Goal: Navigation & Orientation: Find specific page/section

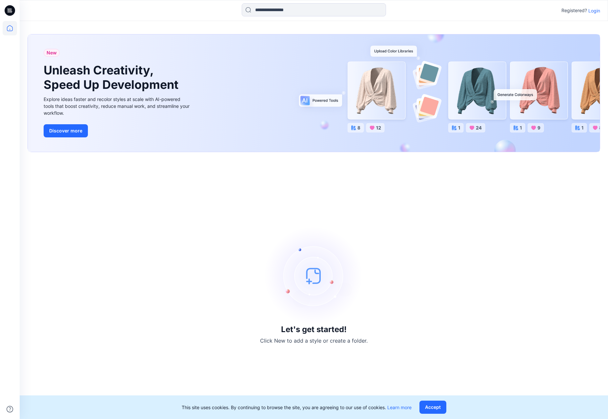
click at [600, 11] on p "Login" at bounding box center [595, 10] width 12 height 7
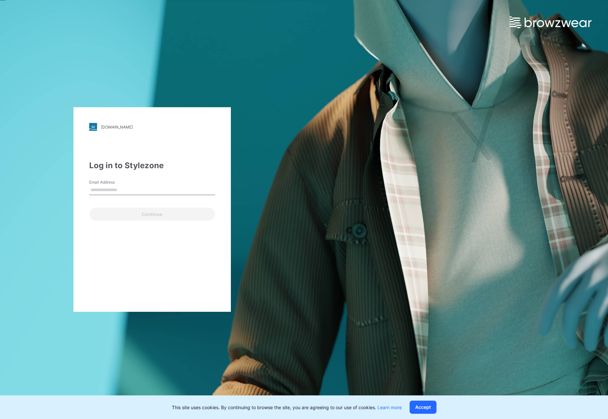
click at [117, 190] on input "Email Address" at bounding box center [152, 190] width 126 height 10
type input "**********"
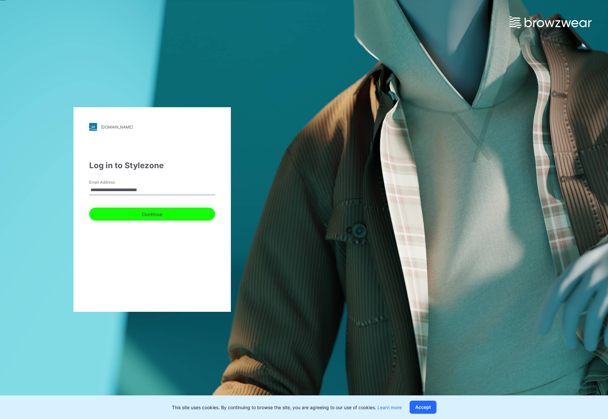
click at [127, 217] on button "Continue" at bounding box center [152, 214] width 126 height 13
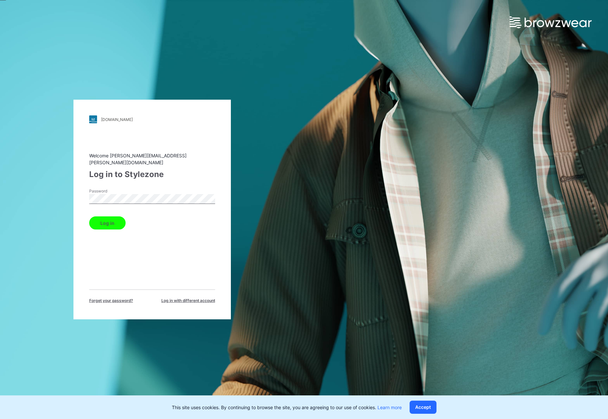
click at [115, 221] on button "Log in" at bounding box center [107, 223] width 36 height 13
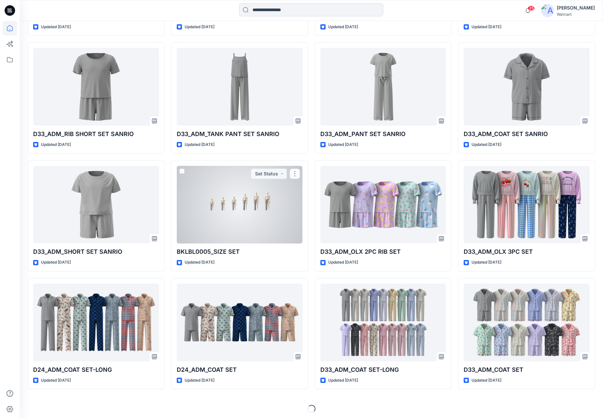
scroll to position [1243, 0]
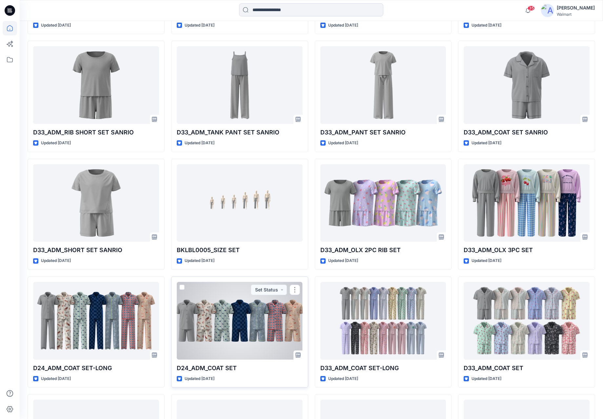
click at [236, 325] on div at bounding box center [240, 321] width 126 height 78
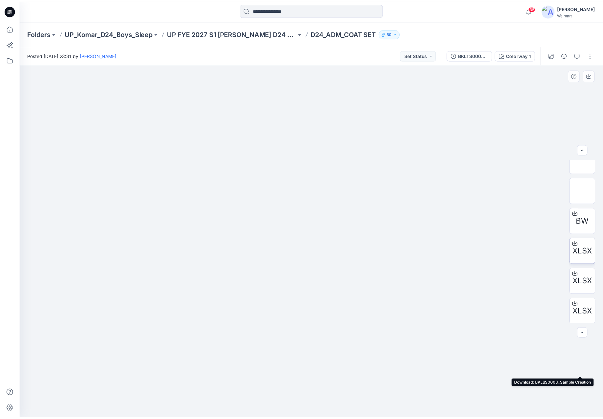
scroll to position [241, 0]
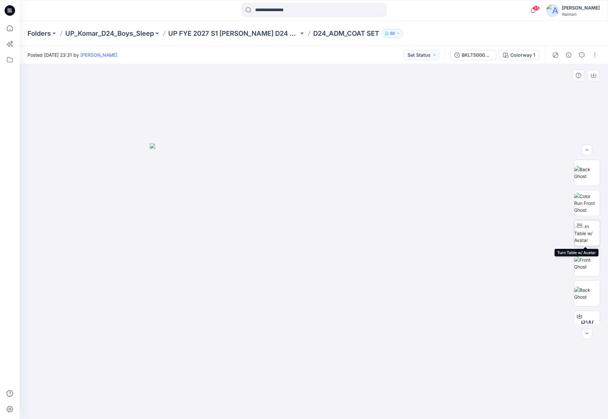
click at [589, 230] on img at bounding box center [588, 233] width 26 height 21
click at [442, 25] on div "Folders UP_Komar_D24_Boys_Sleep UP FYE 2027 S1 Komar D24 Boys Sleep D24_ADM_COA…" at bounding box center [314, 33] width 589 height 25
click at [210, 39] on div "Folders UP_Komar_D24_Boys_Sleep UP FYE 2027 S1 Komar D24 Boys Sleep D24_ADM_COA…" at bounding box center [314, 33] width 589 height 25
click at [207, 31] on p "UP FYE 2027 S1 Komar D24 Boys Sleep" at bounding box center [233, 33] width 131 height 9
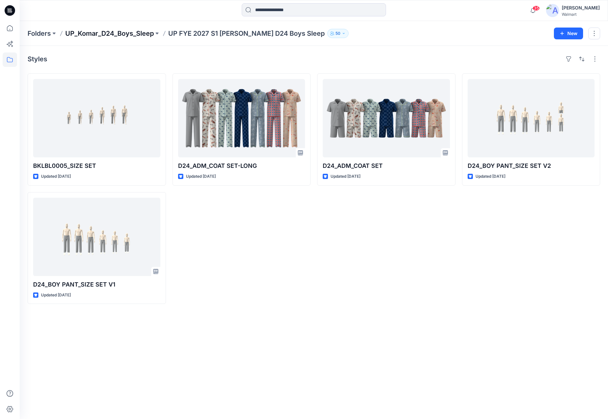
click at [136, 32] on p "UP_Komar_D24_Boys_Sleep" at bounding box center [109, 33] width 89 height 9
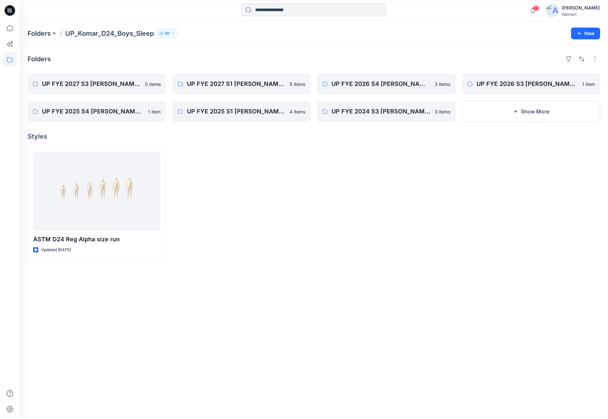
click at [11, 11] on icon at bounding box center [10, 10] width 10 height 10
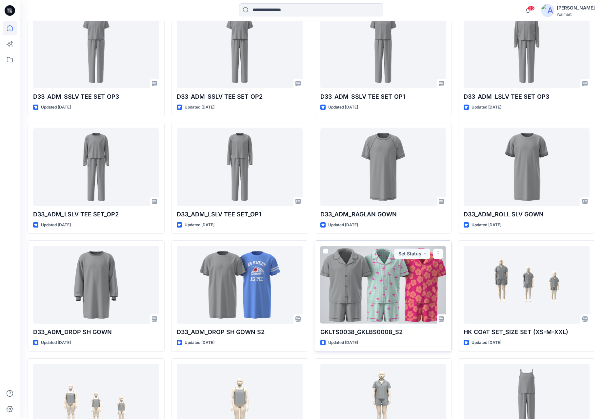
scroll to position [919, 0]
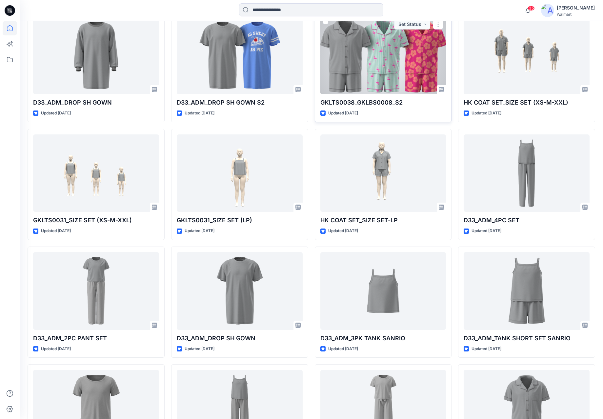
click at [374, 57] on div at bounding box center [384, 55] width 126 height 78
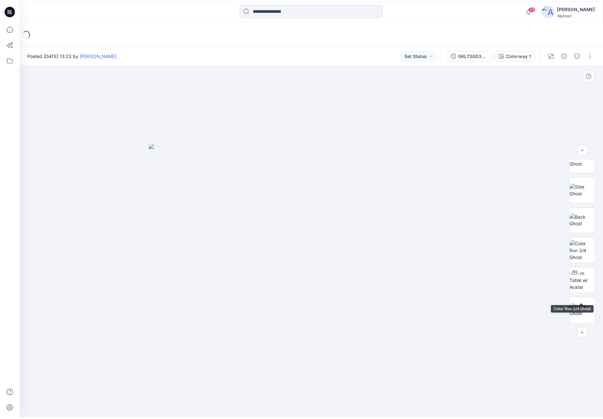
scroll to position [164, 0]
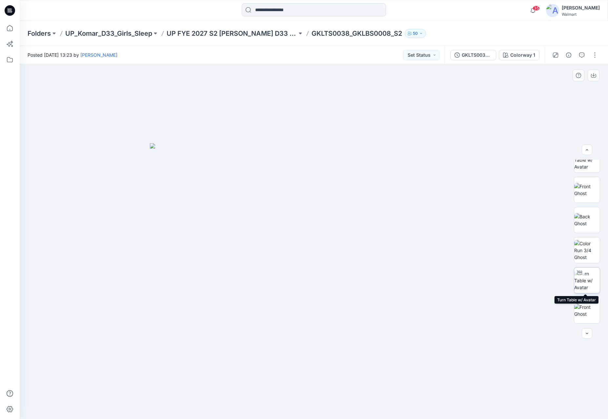
click at [586, 283] on img at bounding box center [588, 280] width 26 height 21
click at [188, 33] on p "UP FYE 2027 S2 Komar D33 Girls Sleep" at bounding box center [232, 33] width 131 height 9
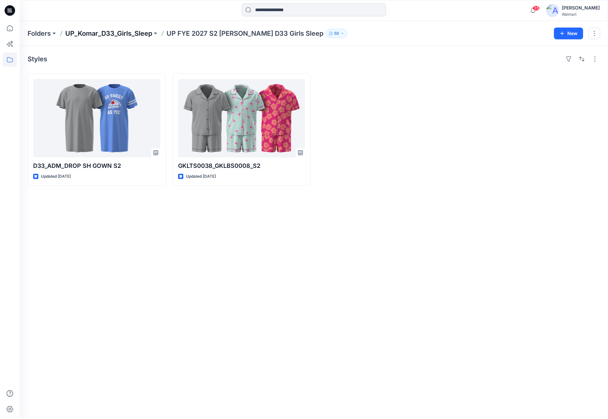
click at [120, 36] on p "UP_Komar_D33_Girls_Sleep" at bounding box center [108, 33] width 87 height 9
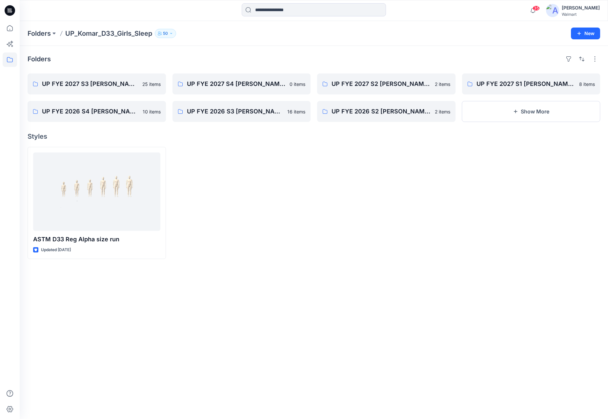
click at [13, 11] on icon at bounding box center [10, 10] width 10 height 10
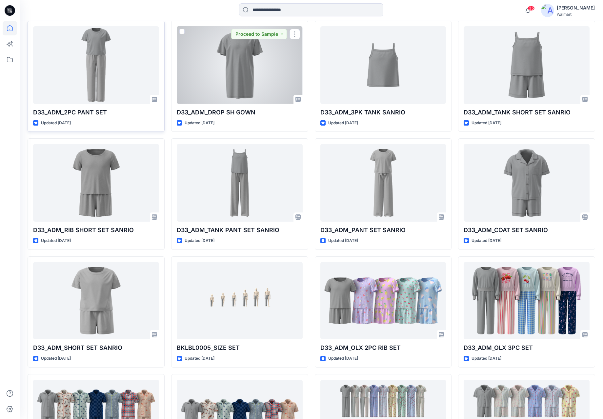
scroll to position [1151, 0]
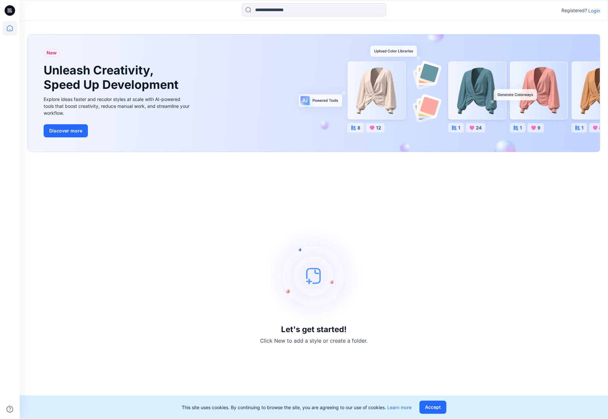
click at [7, 11] on icon at bounding box center [10, 10] width 10 height 10
click at [595, 11] on p "Login" at bounding box center [595, 10] width 12 height 7
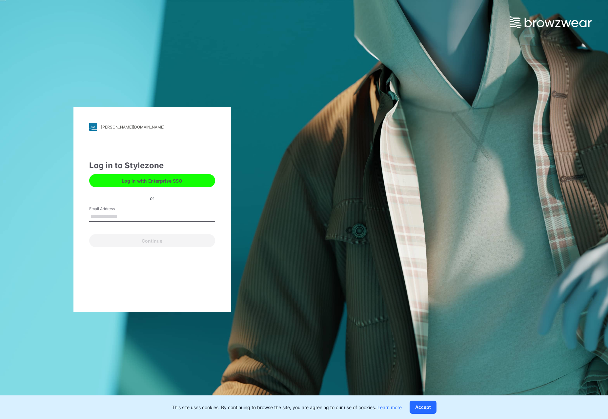
click at [139, 182] on button "Log in with Enterprise SSO" at bounding box center [152, 180] width 126 height 13
click at [127, 215] on input "Email Address" at bounding box center [152, 217] width 126 height 10
type input "**********"
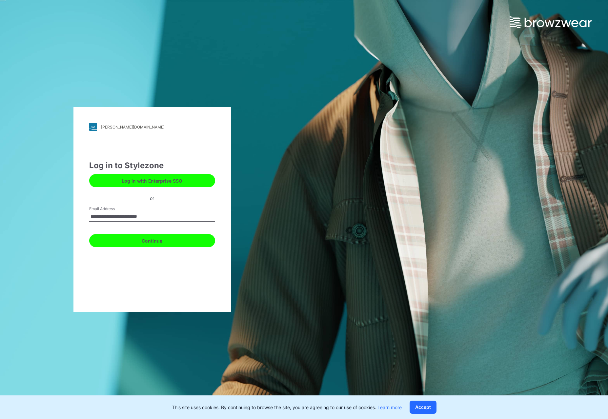
click at [141, 241] on button "Continue" at bounding box center [152, 240] width 126 height 13
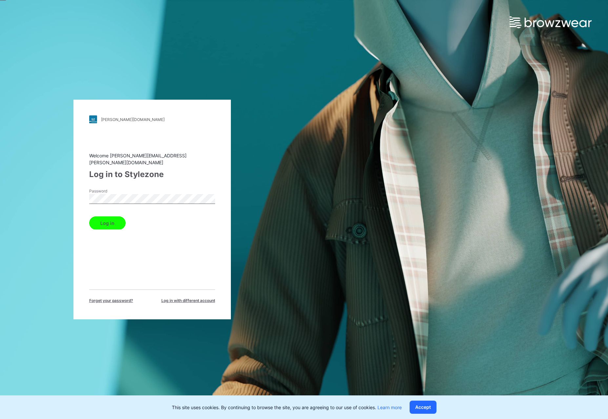
click at [114, 217] on button "Log in" at bounding box center [107, 223] width 36 height 13
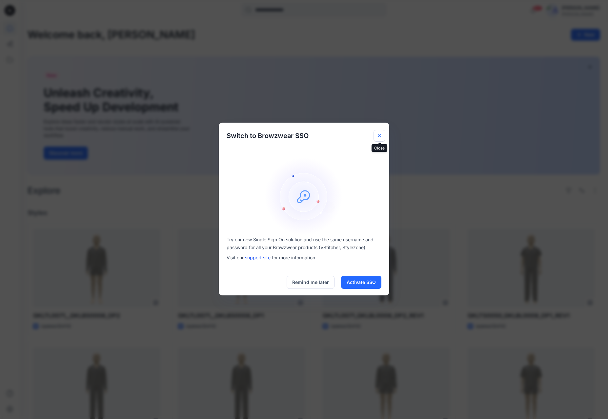
click at [379, 137] on icon "Close" at bounding box center [379, 135] width 5 height 5
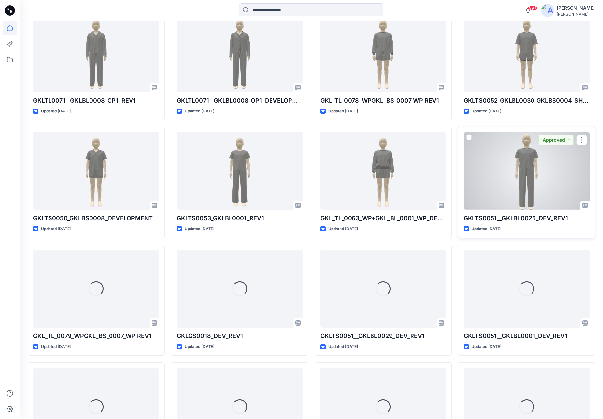
scroll to position [379, 0]
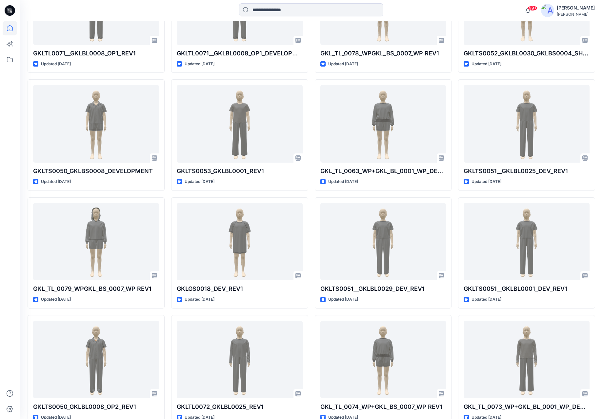
click at [9, 96] on div at bounding box center [10, 220] width 14 height 398
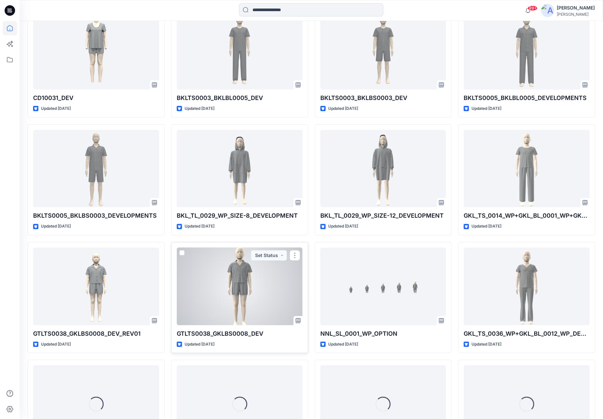
scroll to position [3142, 0]
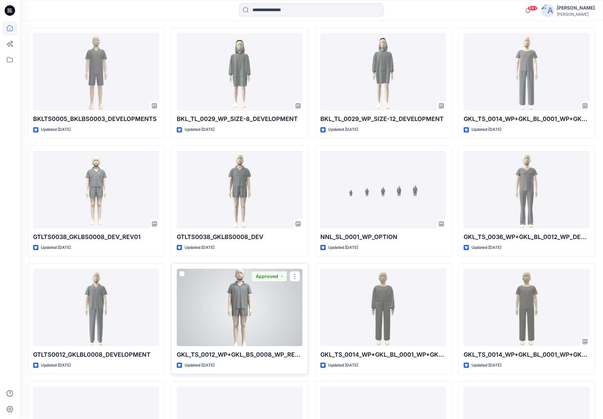
click at [249, 306] on div at bounding box center [240, 308] width 126 height 78
